Goal: Transaction & Acquisition: Purchase product/service

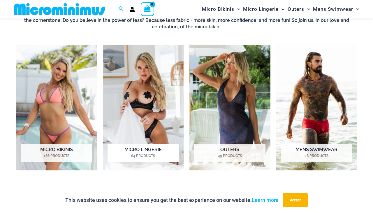
scroll to position [394, 0]
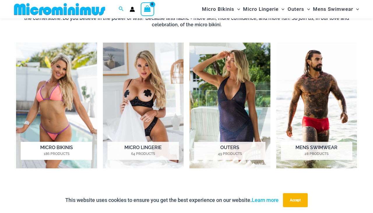
click at [56, 105] on img "Visit product category Micro Bikinis" at bounding box center [56, 105] width 81 height 125
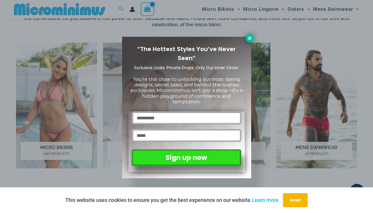
click at [250, 38] on icon at bounding box center [249, 38] width 5 height 5
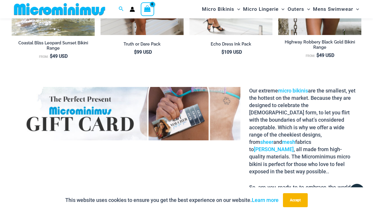
scroll to position [671, 0]
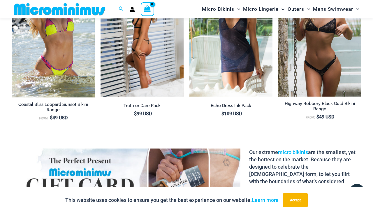
click at [141, 47] on img at bounding box center [141, 34] width 83 height 125
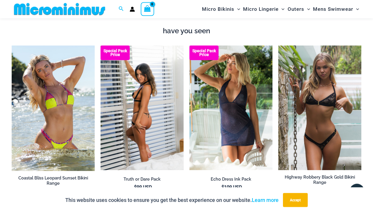
scroll to position [579, 0]
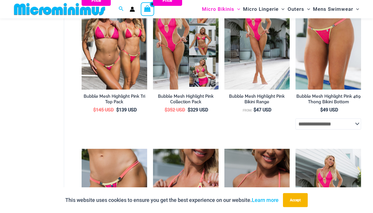
scroll to position [548, 0]
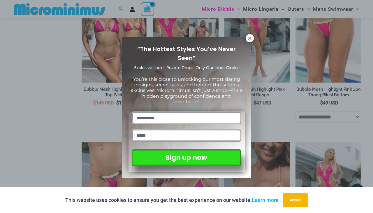
drag, startPoint x: 250, startPoint y: 37, endPoint x: 167, endPoint y: 1, distance: 91.0
click at [249, 37] on icon at bounding box center [249, 38] width 5 height 5
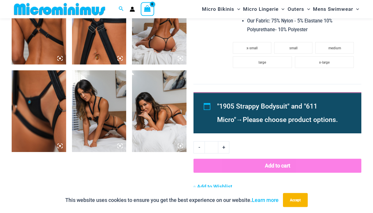
scroll to position [427, 0]
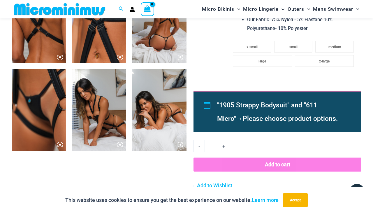
click at [37, 107] on img at bounding box center [39, 110] width 54 height 82
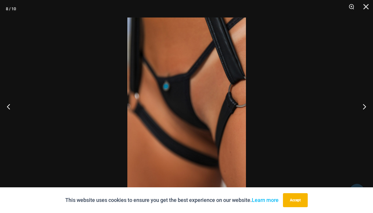
click at [196, 104] on img at bounding box center [186, 106] width 118 height 178
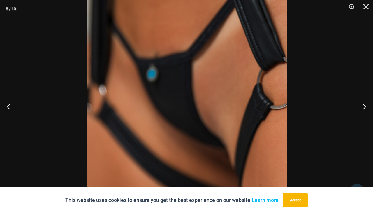
click at [196, 104] on img at bounding box center [186, 108] width 200 height 300
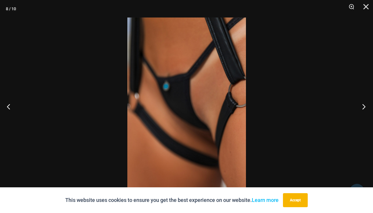
click at [362, 107] on button "Next" at bounding box center [362, 106] width 22 height 29
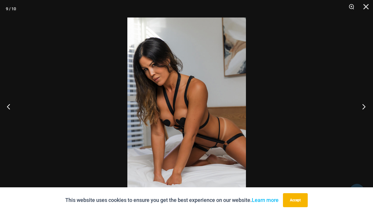
click at [362, 107] on button "Next" at bounding box center [362, 106] width 22 height 29
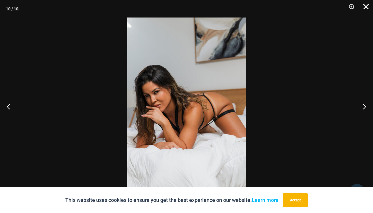
click at [364, 4] on button "Close" at bounding box center [363, 8] width 15 height 17
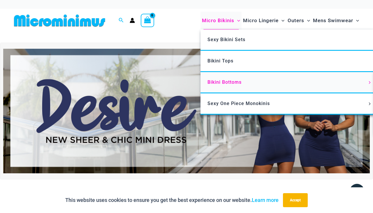
click at [217, 82] on span "Bikini Bottoms" at bounding box center [224, 82] width 34 height 6
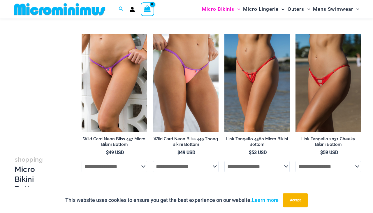
scroll to position [489, 0]
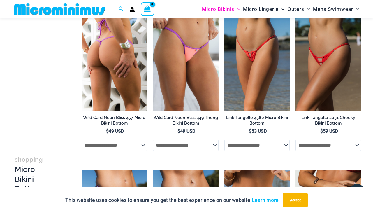
click at [116, 53] on img at bounding box center [115, 62] width 66 height 98
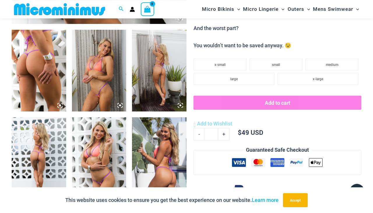
scroll to position [302, 0]
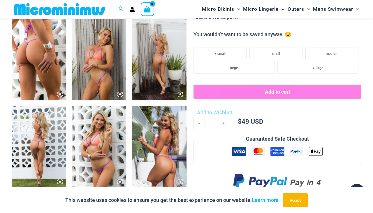
click at [43, 146] on img at bounding box center [39, 147] width 54 height 82
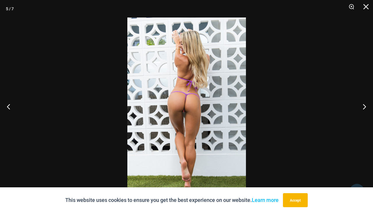
click at [189, 104] on img at bounding box center [186, 106] width 118 height 178
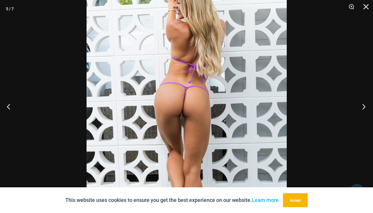
click at [365, 107] on button "Next" at bounding box center [362, 106] width 22 height 29
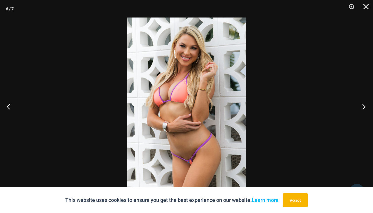
click at [365, 107] on button "Next" at bounding box center [362, 106] width 22 height 29
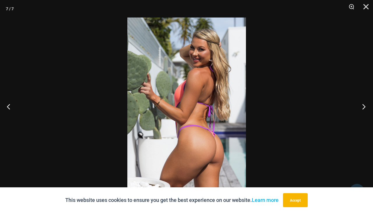
click at [365, 107] on button "Next" at bounding box center [362, 106] width 22 height 29
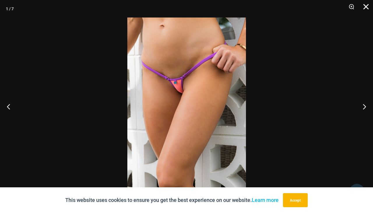
click at [366, 6] on button "Close" at bounding box center [363, 8] width 15 height 17
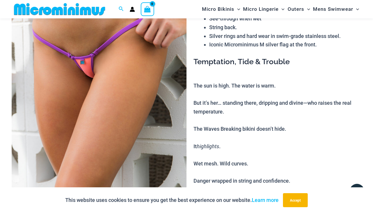
scroll to position [0, 0]
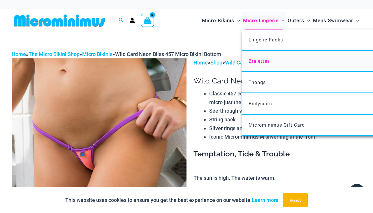
click at [258, 62] on span "Bralettes" at bounding box center [258, 61] width 21 height 6
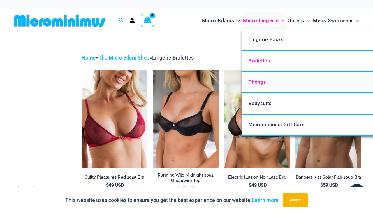
click at [259, 81] on span "Thongs" at bounding box center [256, 82] width 17 height 6
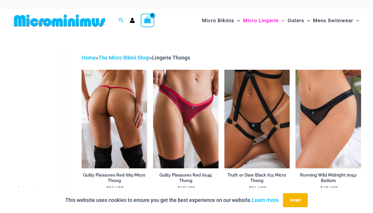
click at [116, 97] on img at bounding box center [115, 119] width 66 height 98
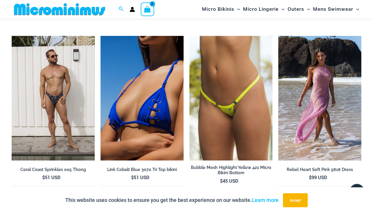
scroll to position [948, 0]
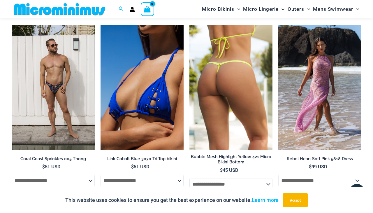
click at [226, 82] on img at bounding box center [230, 87] width 83 height 125
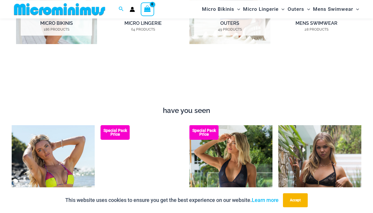
scroll to position [581, 0]
